Goal: Navigation & Orientation: Find specific page/section

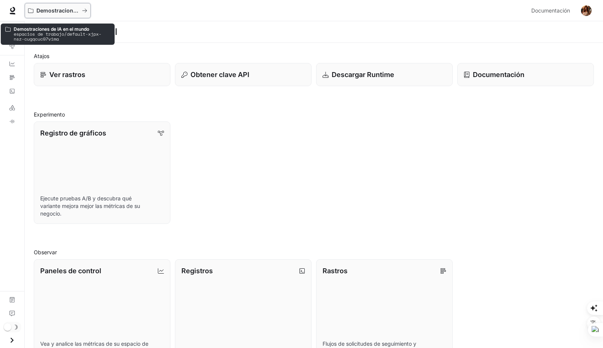
click at [41, 9] on font "Demostraciones de IA en el mundo" at bounding box center [82, 10] width 92 height 6
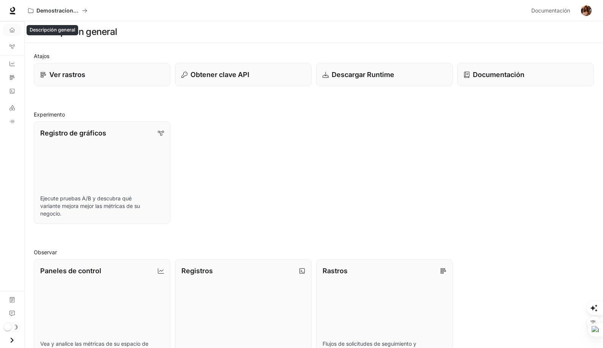
click at [10, 29] on icon "Descripción general" at bounding box center [11, 29] width 5 height 5
click at [12, 29] on icon "Descripción general" at bounding box center [11, 29] width 5 height 5
click at [11, 12] on icon at bounding box center [13, 11] width 8 height 8
click at [13, 110] on link "Patio de recreo de LLM" at bounding box center [12, 108] width 18 height 12
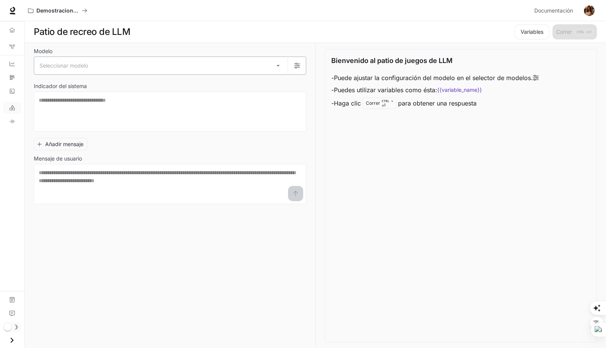
click at [276, 68] on body "Saltar al contenido principal Demostraciones de IA en el mundo Documentación Do…" at bounding box center [303, 348] width 606 height 696
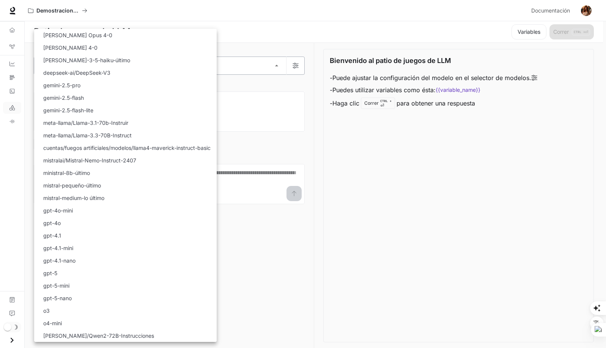
click at [276, 68] on div at bounding box center [303, 174] width 606 height 348
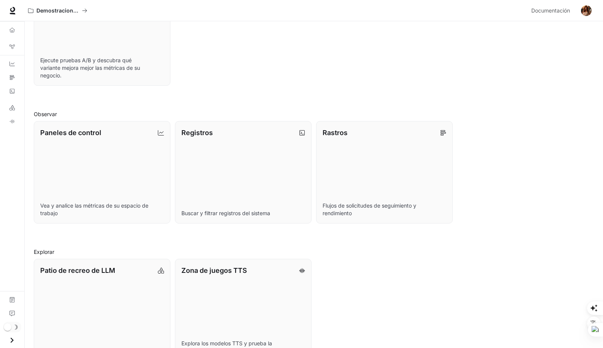
scroll to position [160, 0]
